Goal: Book appointment/travel/reservation

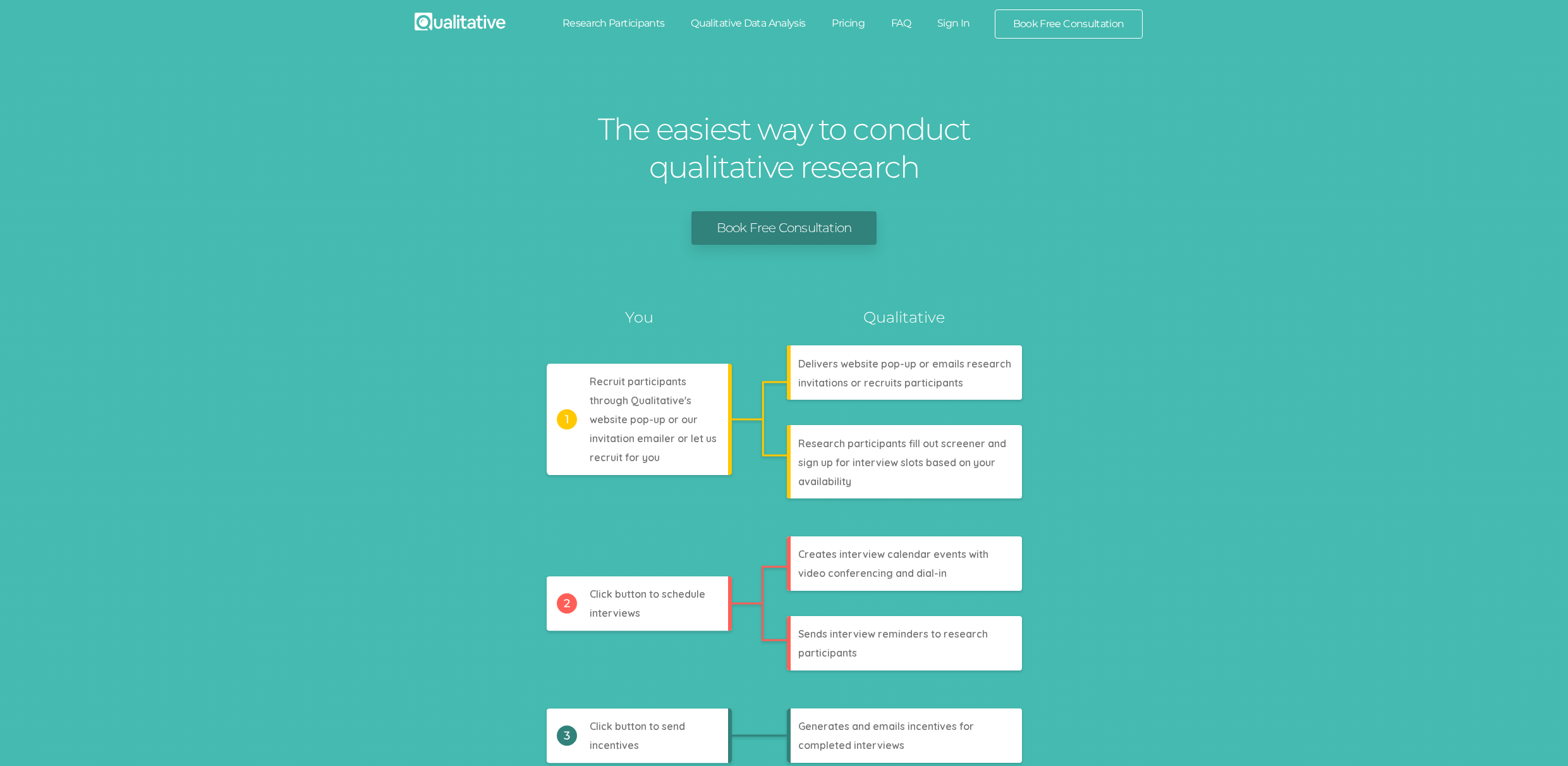
click at [639, 25] on link "Research Participants" at bounding box center [613, 23] width 129 height 28
click at [757, 24] on link "Qualitative Data Analysis" at bounding box center [748, 23] width 141 height 28
click at [836, 24] on link "Pricing" at bounding box center [848, 23] width 59 height 28
click at [897, 25] on link "FAQ" at bounding box center [901, 23] width 46 height 28
click at [966, 25] on link "Sign In" at bounding box center [954, 23] width 59 height 28
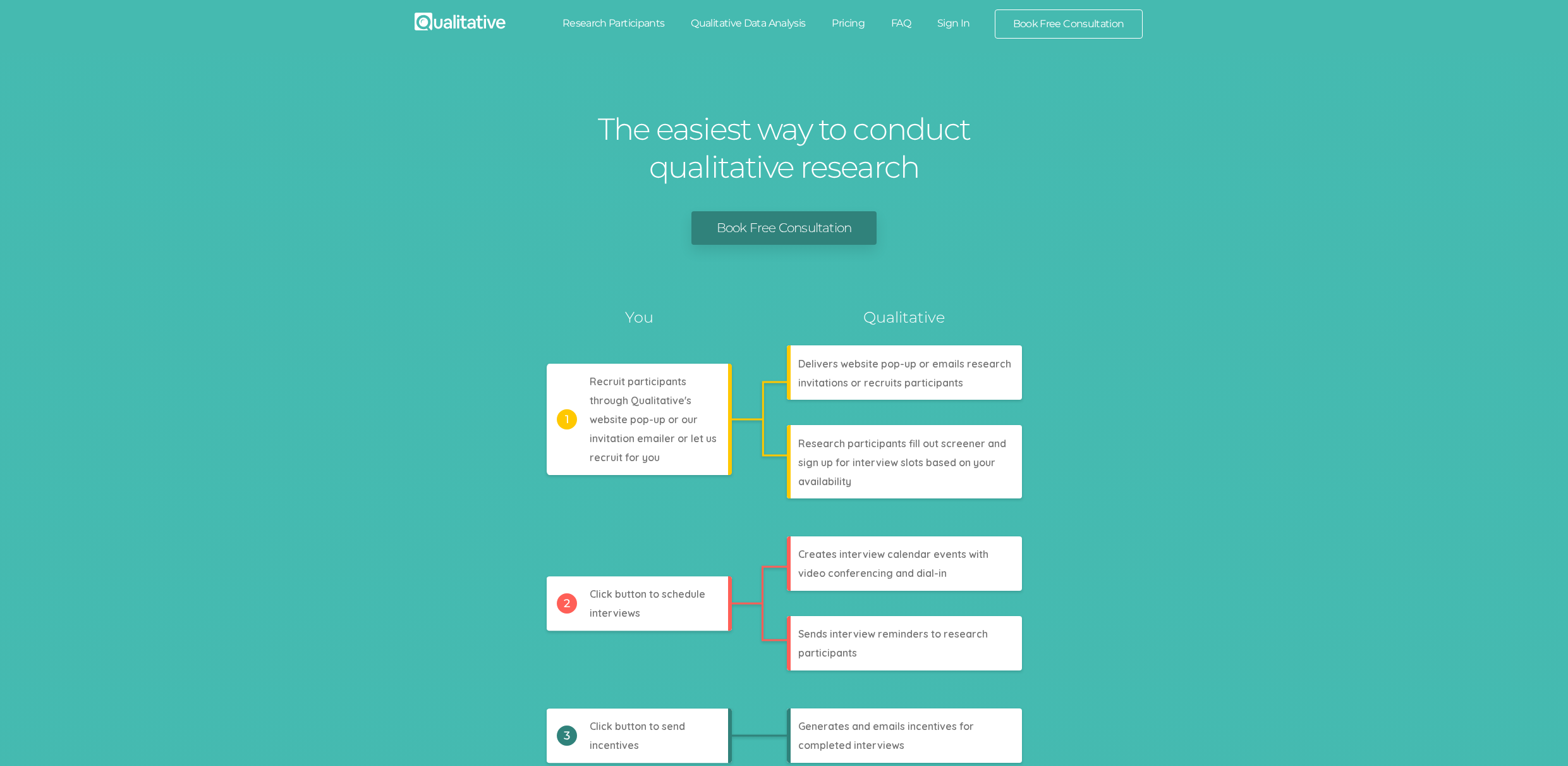
click at [1030, 27] on link "Book Free Consultation" at bounding box center [1068, 24] width 147 height 28
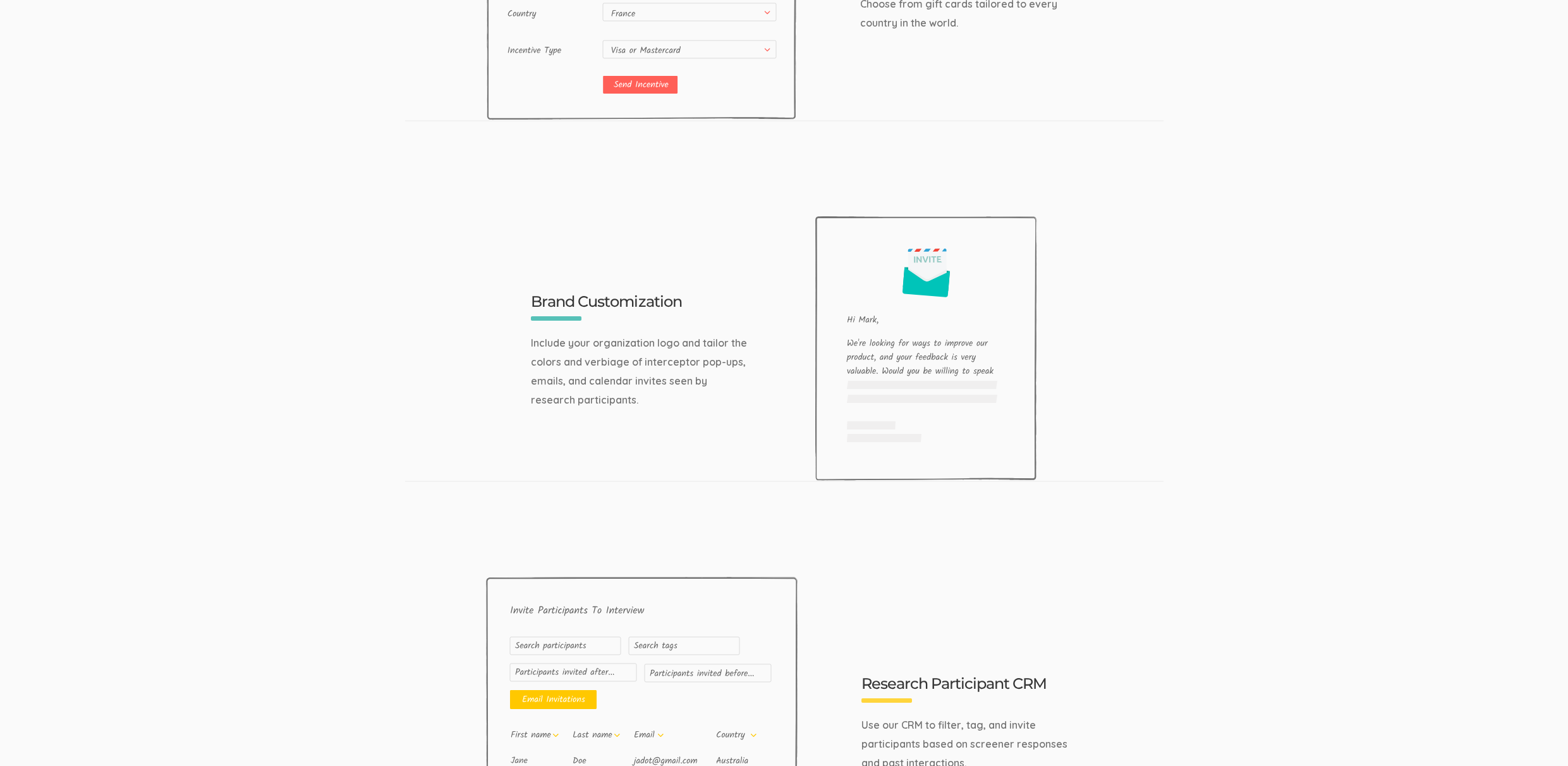
scroll to position [4044, 0]
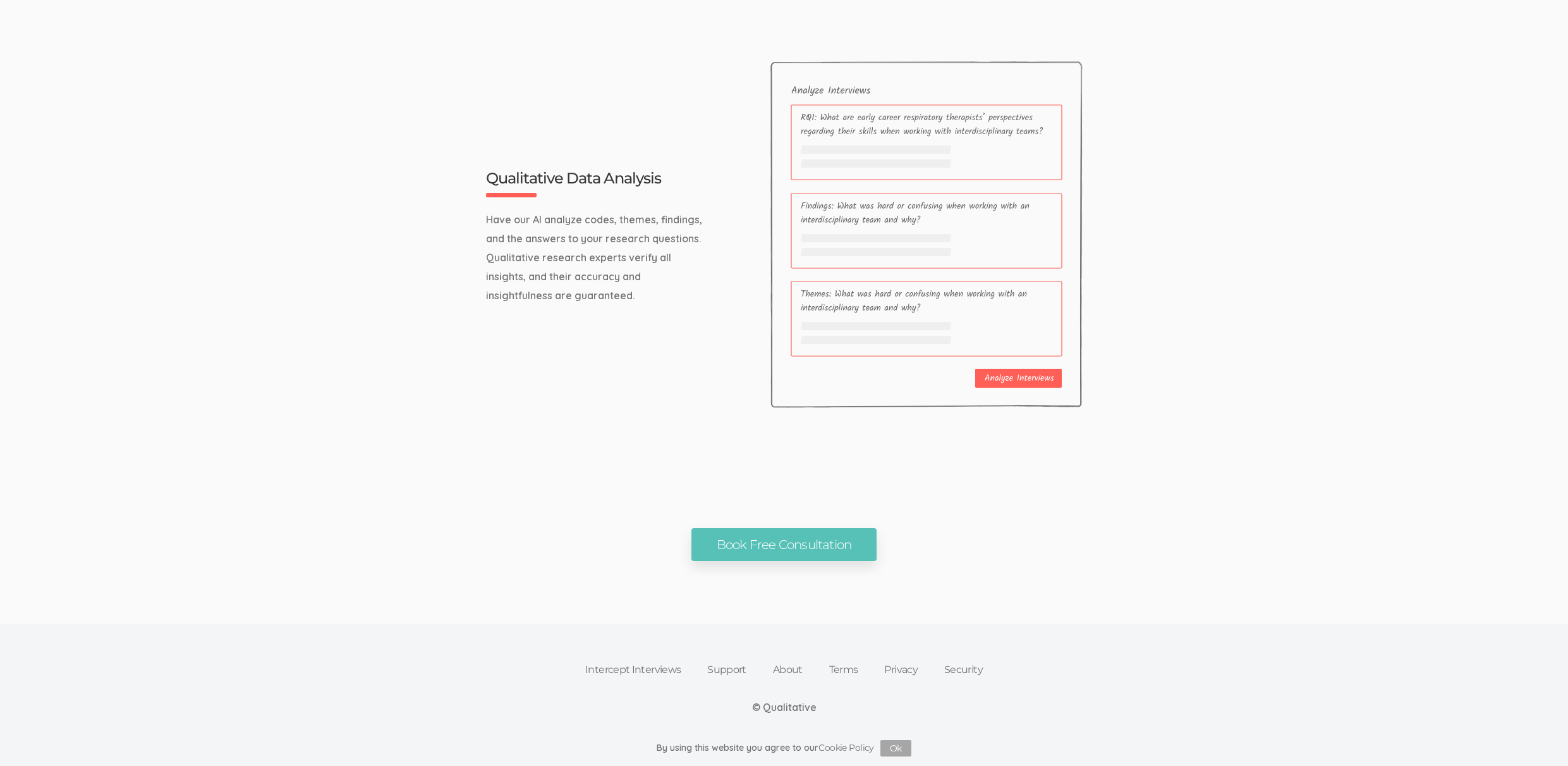
click at [643, 669] on link "Intercept Interviews" at bounding box center [633, 669] width 122 height 28
click at [705, 665] on link "Support" at bounding box center [726, 669] width 65 height 28
click at [794, 664] on link "About" at bounding box center [788, 669] width 57 height 28
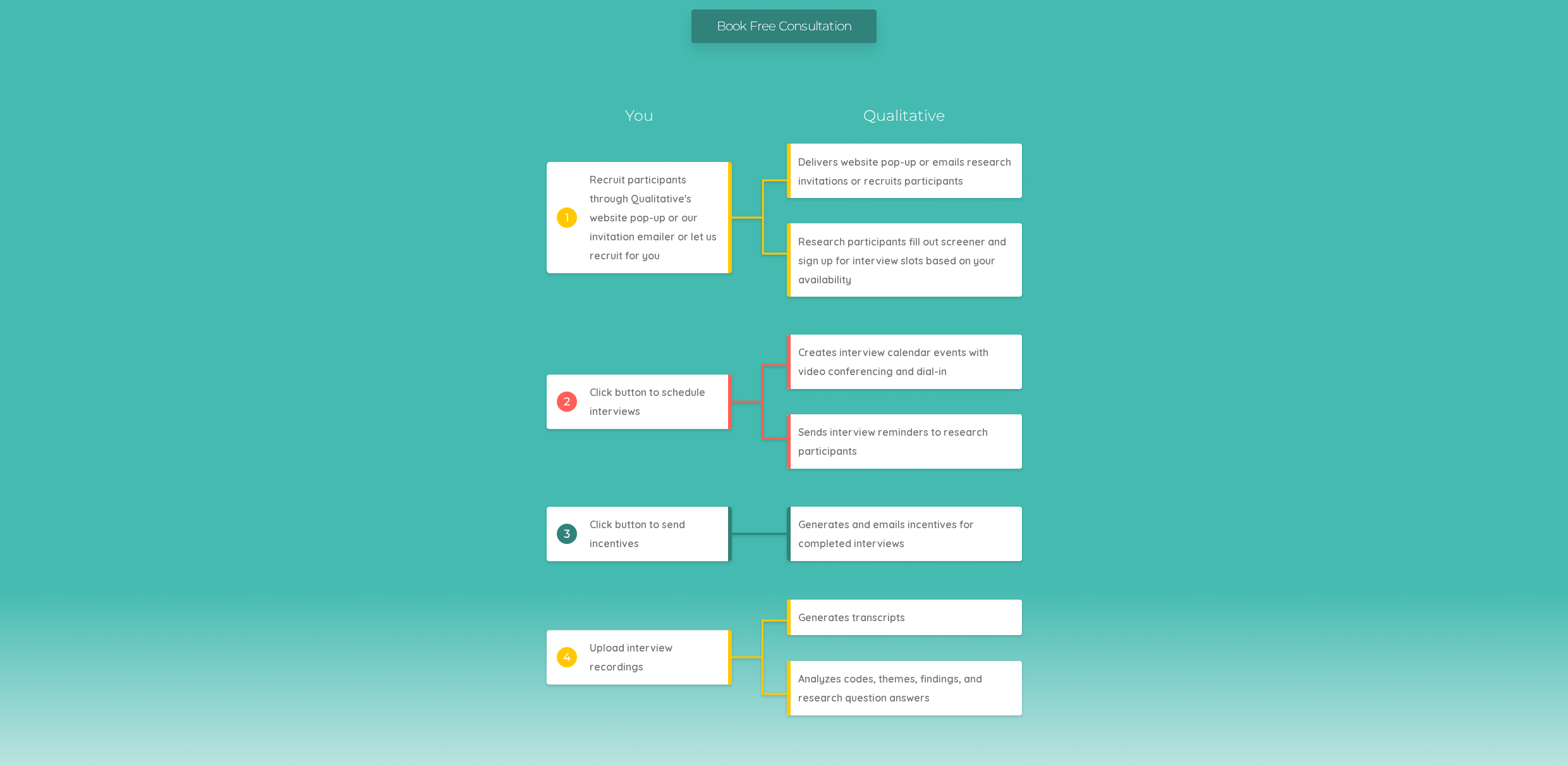
scroll to position [0, 0]
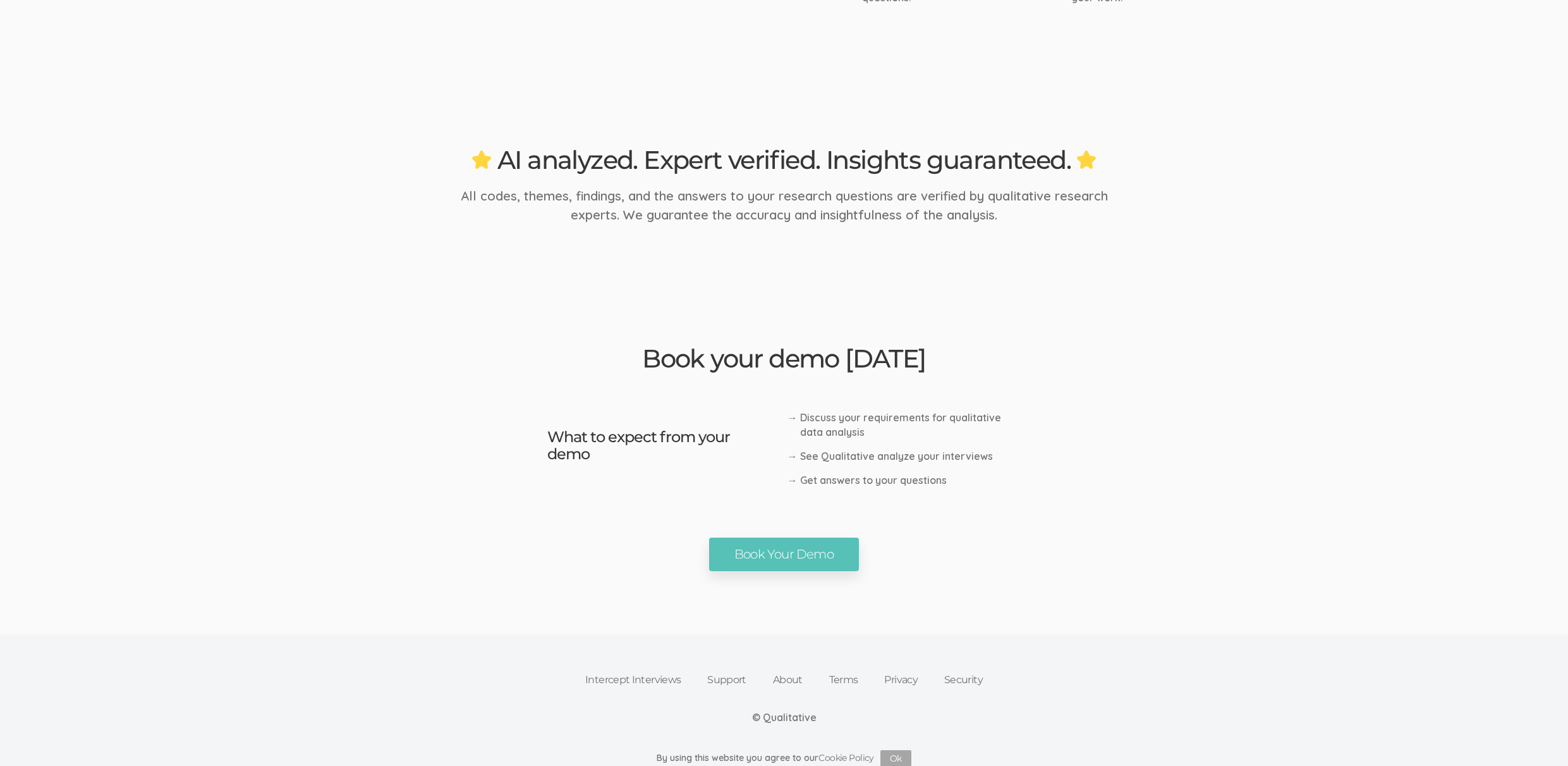
scroll to position [1898, 0]
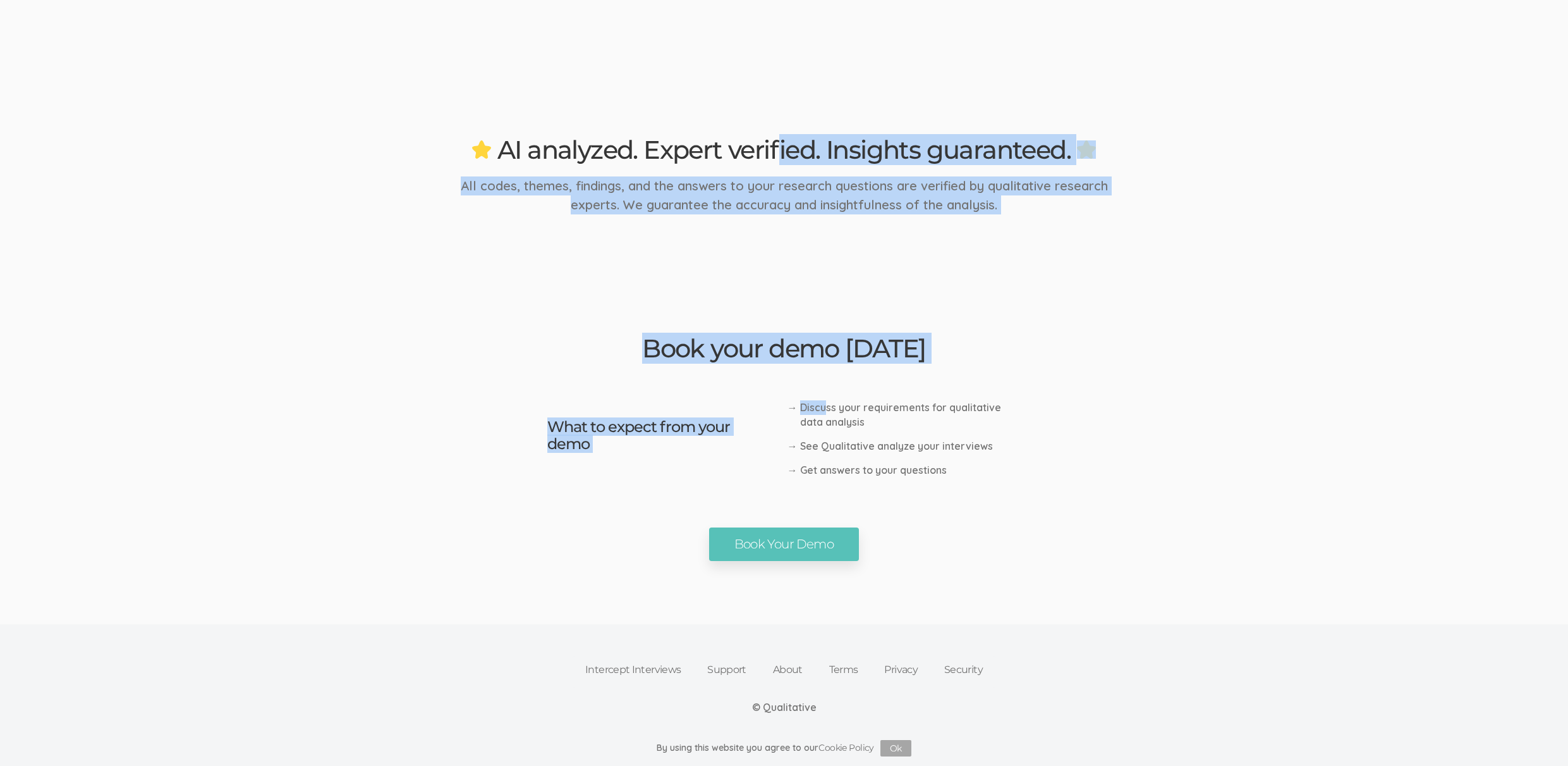
drag, startPoint x: 824, startPoint y: 411, endPoint x: 698, endPoint y: 121, distance: 316.2
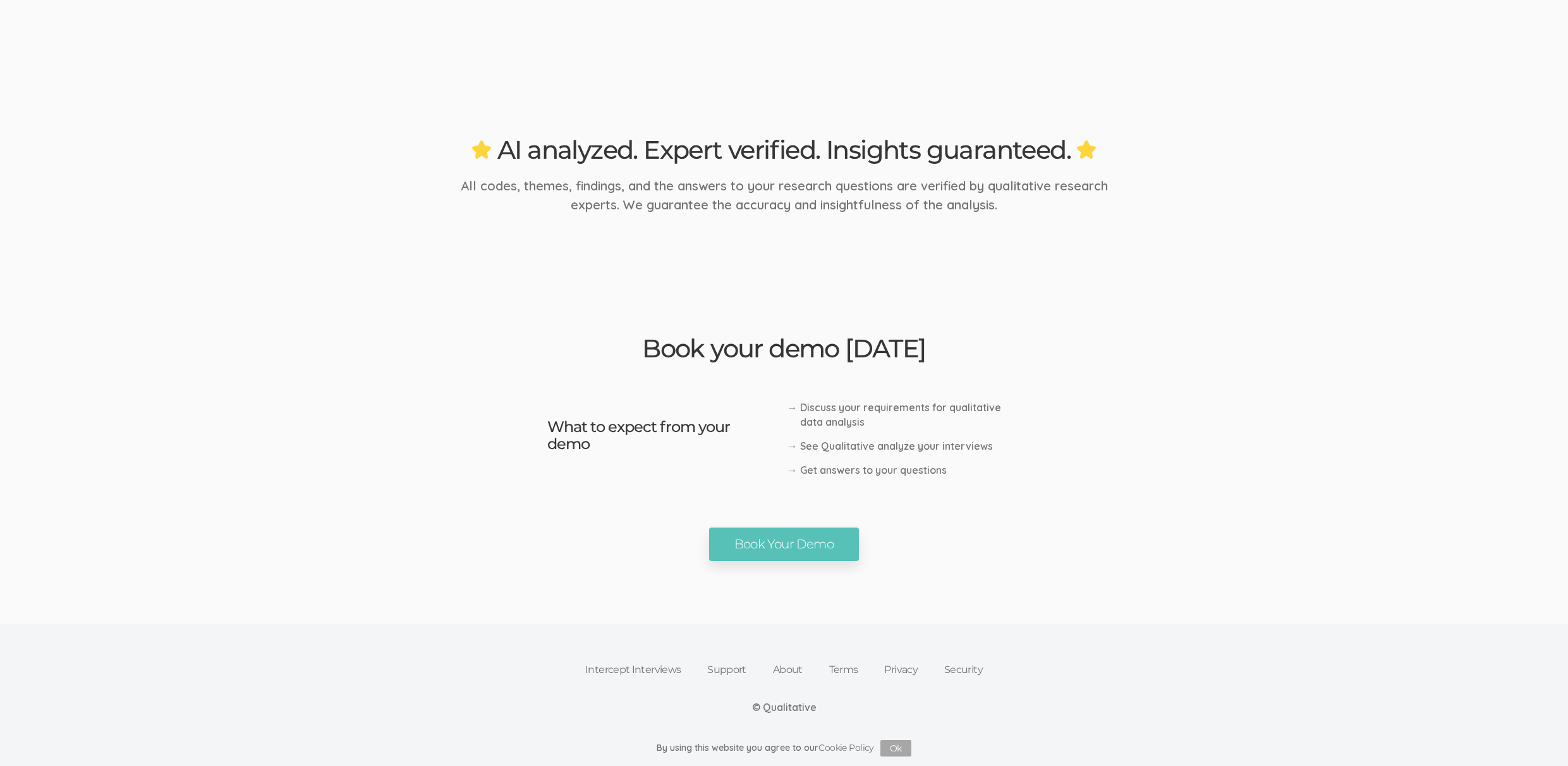
click at [798, 530] on link "Book Your Demo" at bounding box center [784, 544] width 150 height 34
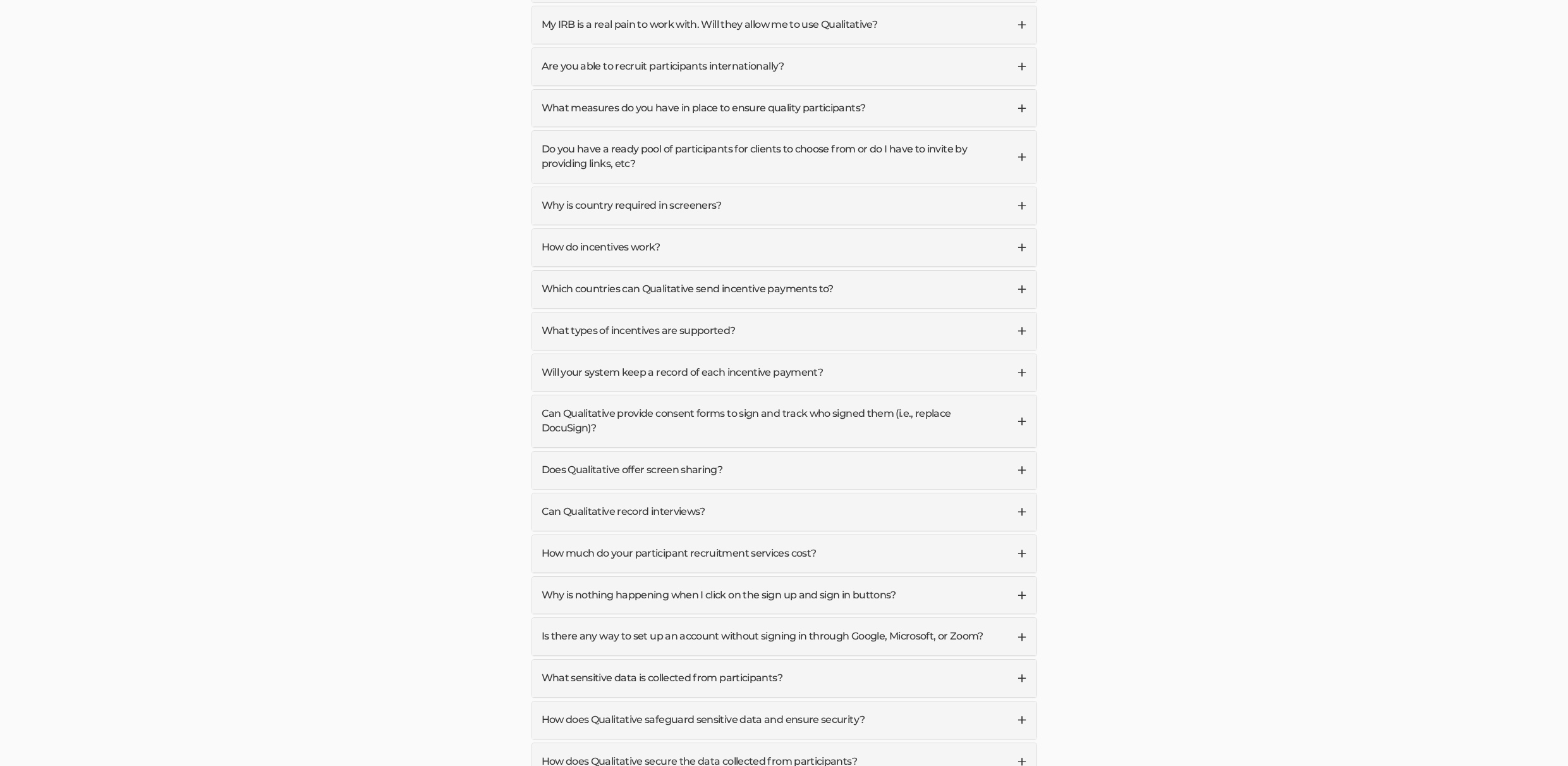
scroll to position [3614, 0]
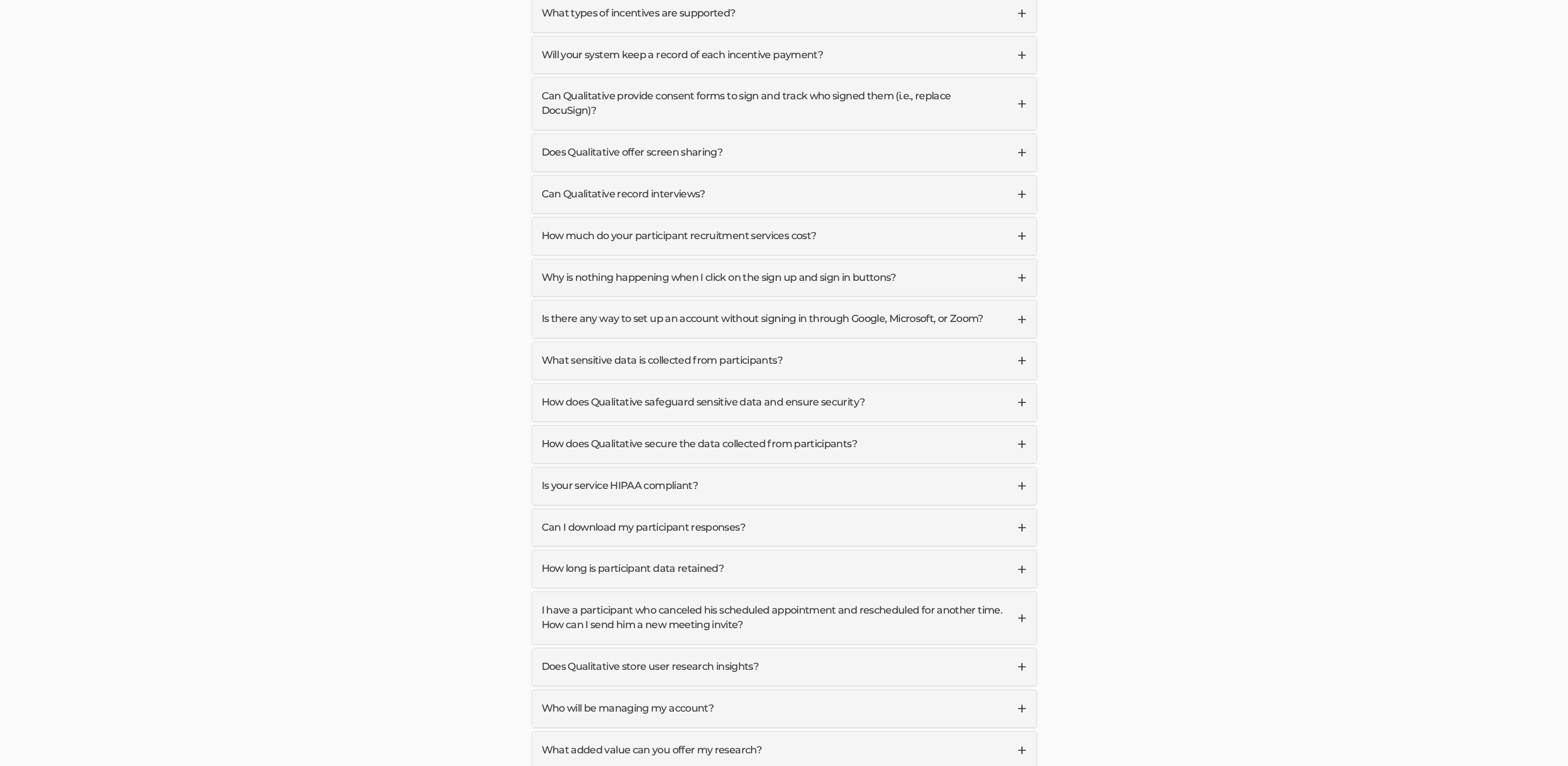
click at [607, 217] on link "How much do your participant recruitment services cost?" at bounding box center [784, 236] width 505 height 37
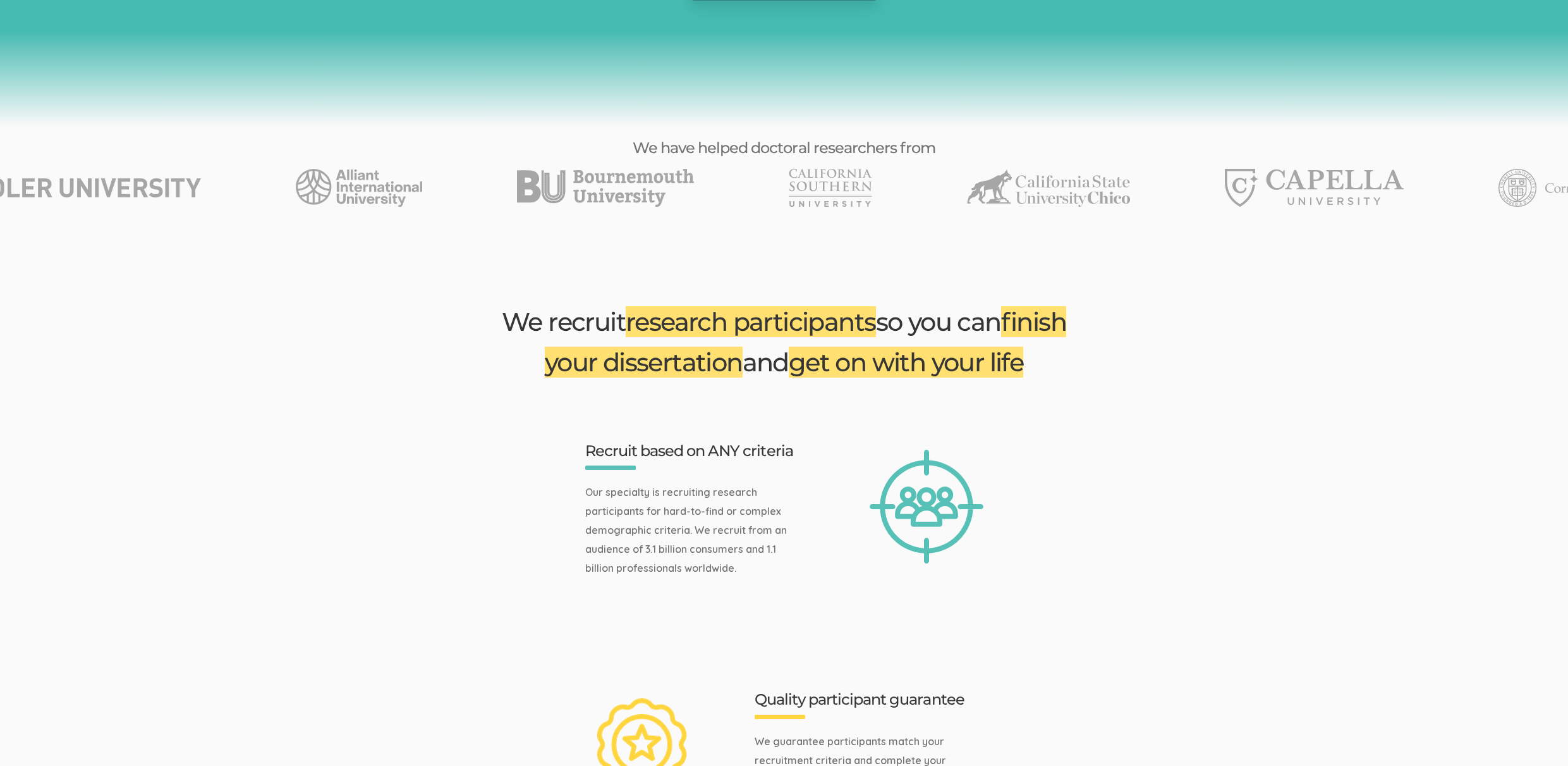
scroll to position [0, 0]
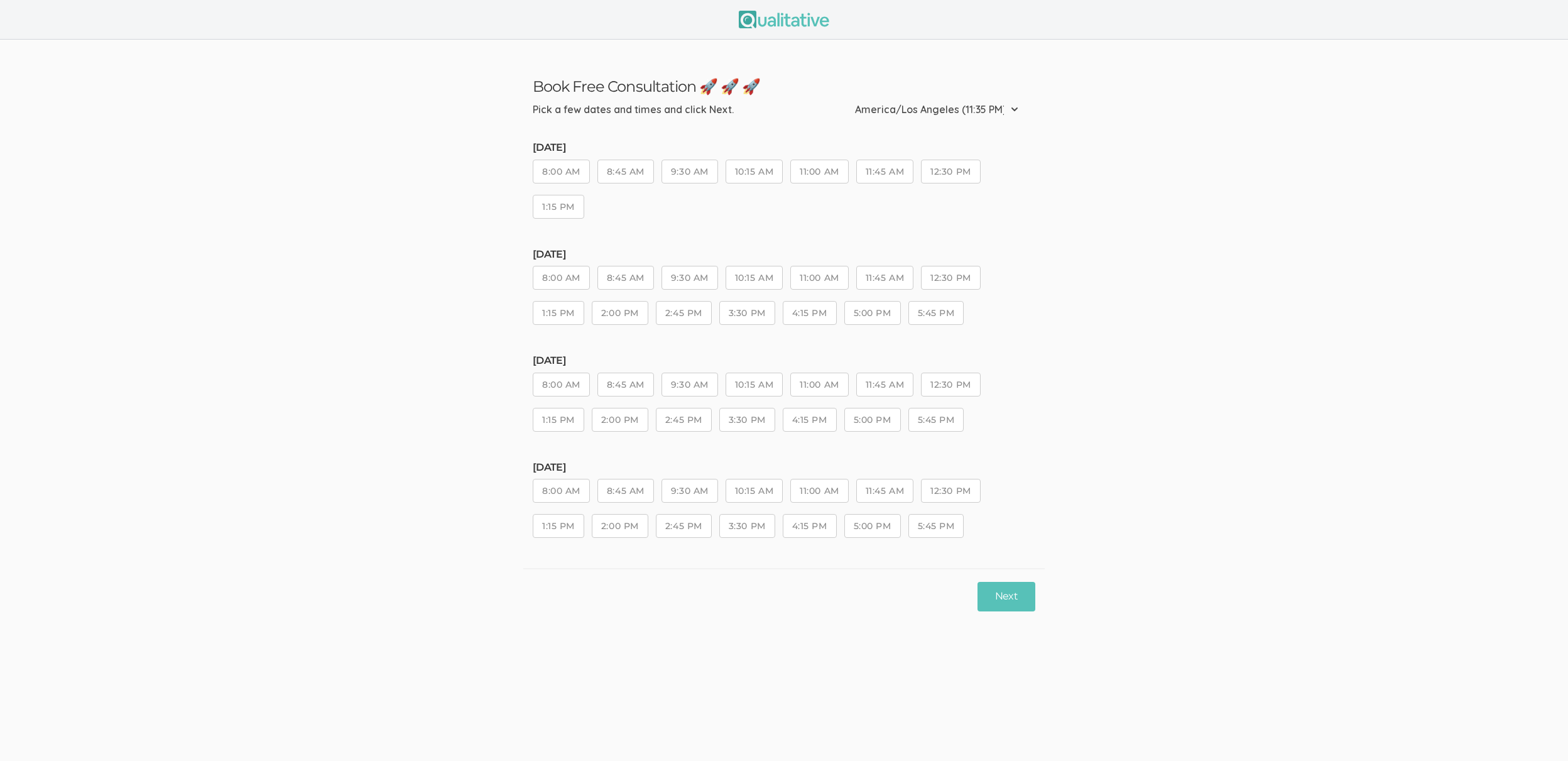
click at [749, 486] on button "10:15 AM" at bounding box center [754, 490] width 57 height 24
click at [996, 592] on button "Next" at bounding box center [1006, 596] width 58 height 29
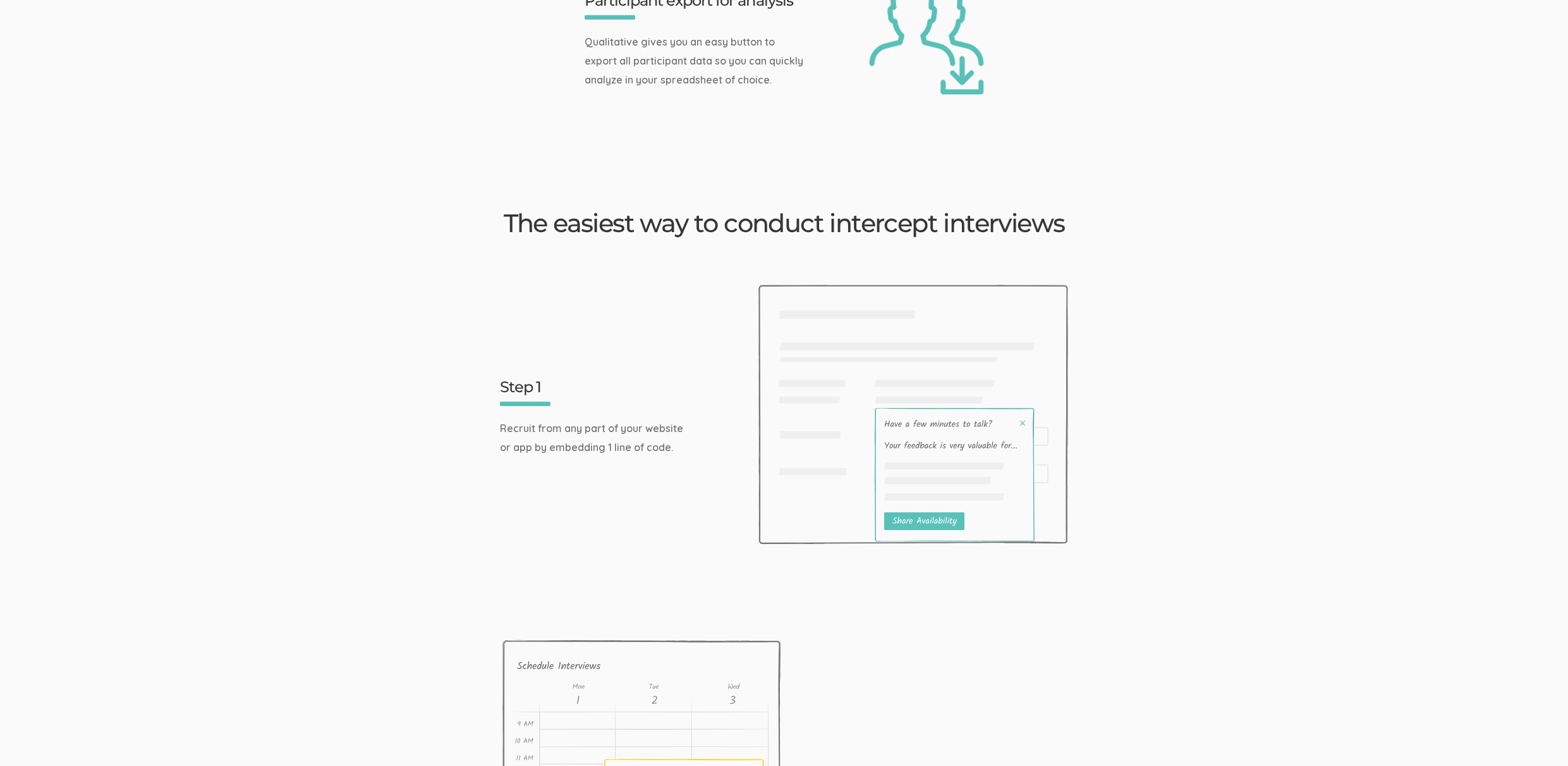
scroll to position [31, 0]
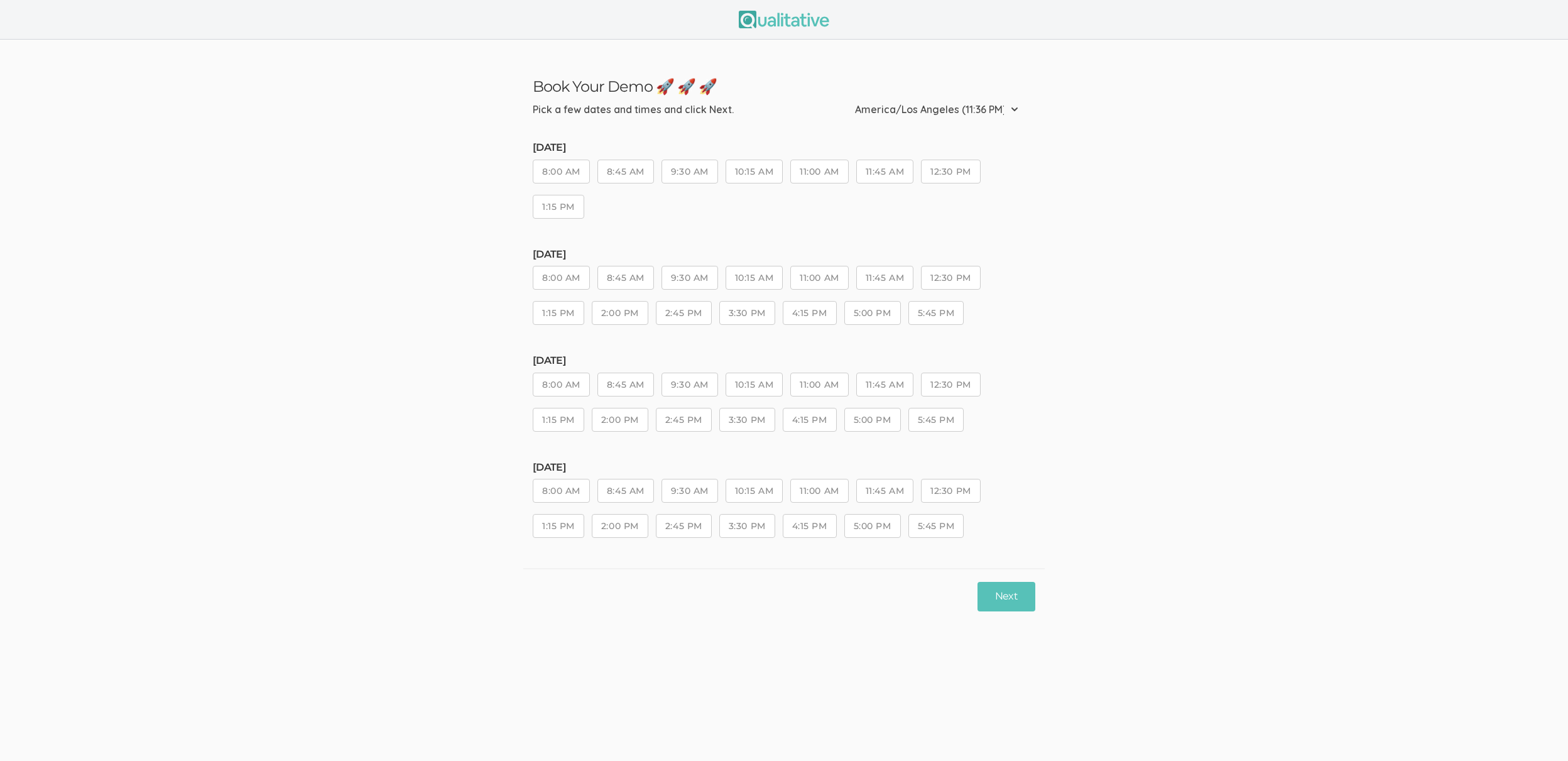
click at [678, 312] on button "2:45 PM" at bounding box center [684, 312] width 56 height 24
click at [1001, 595] on button "Next" at bounding box center [1006, 596] width 58 height 29
